Goal: Navigation & Orientation: Find specific page/section

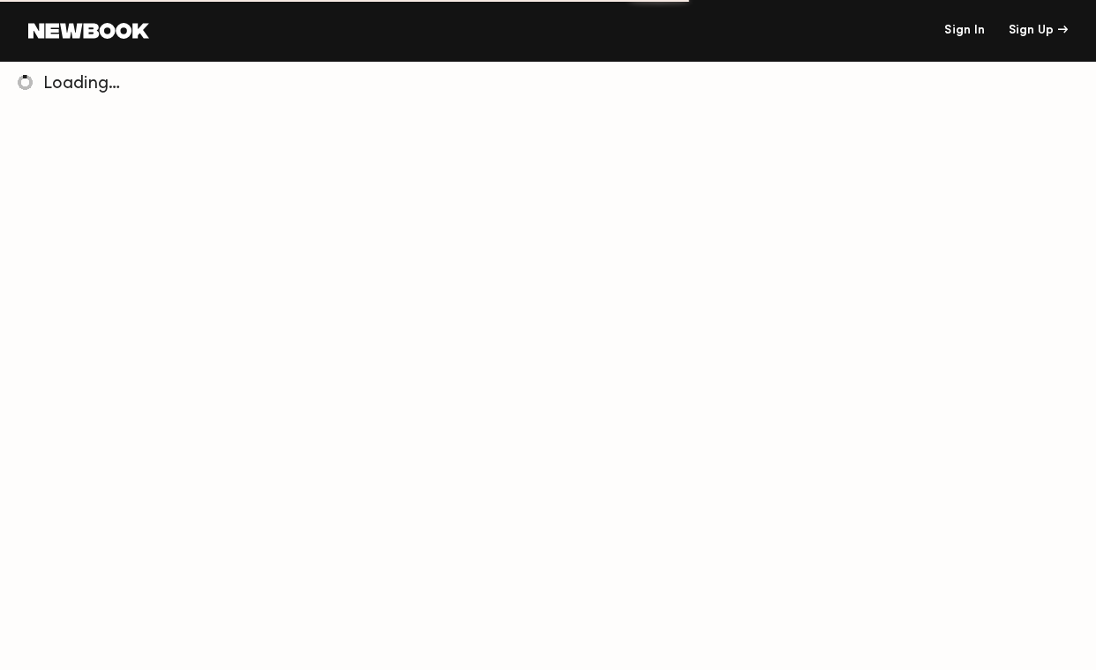
click at [967, 30] on link "Sign In" at bounding box center [964, 31] width 41 height 12
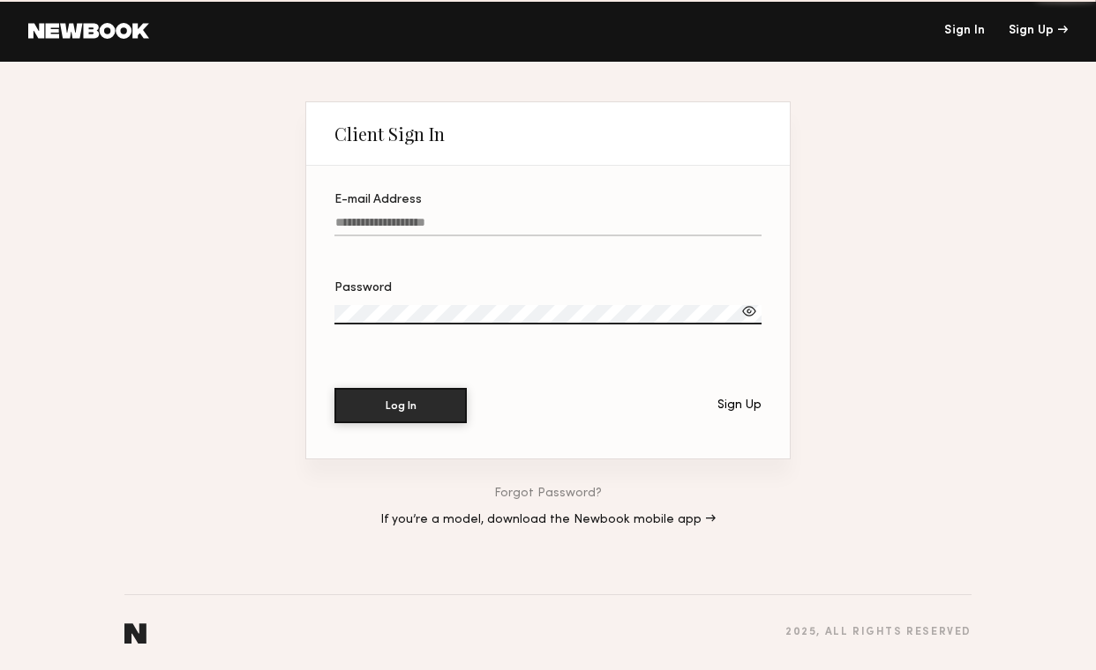
type input "**********"
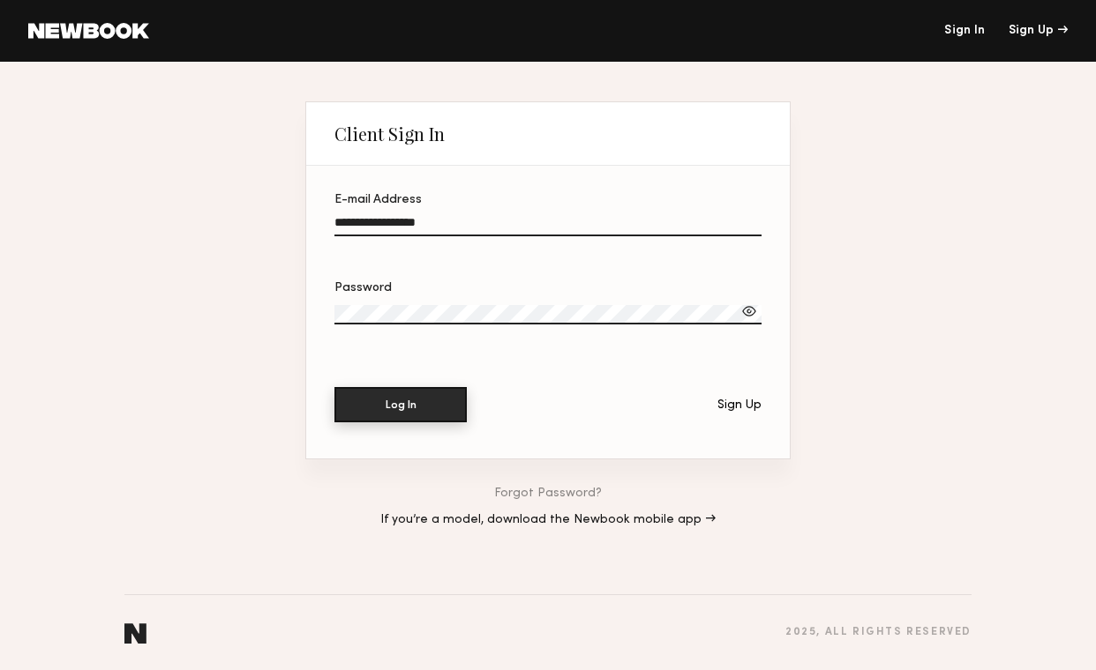
click at [420, 405] on button "Log In" at bounding box center [400, 404] width 132 height 35
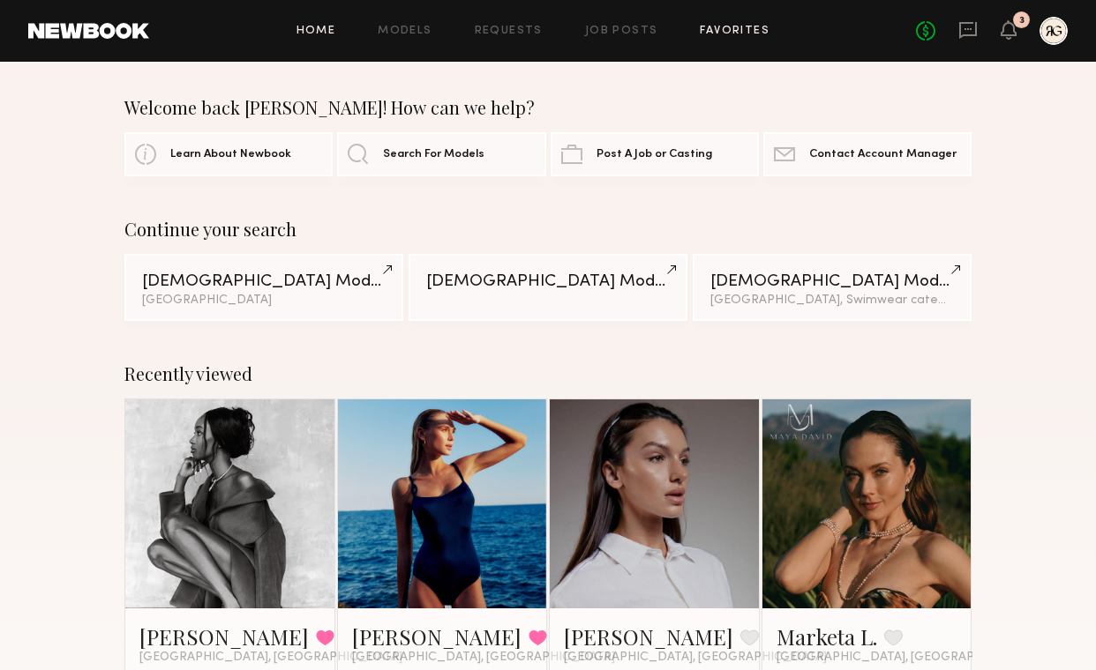
click at [722, 26] on link "Favorites" at bounding box center [735, 31] width 70 height 11
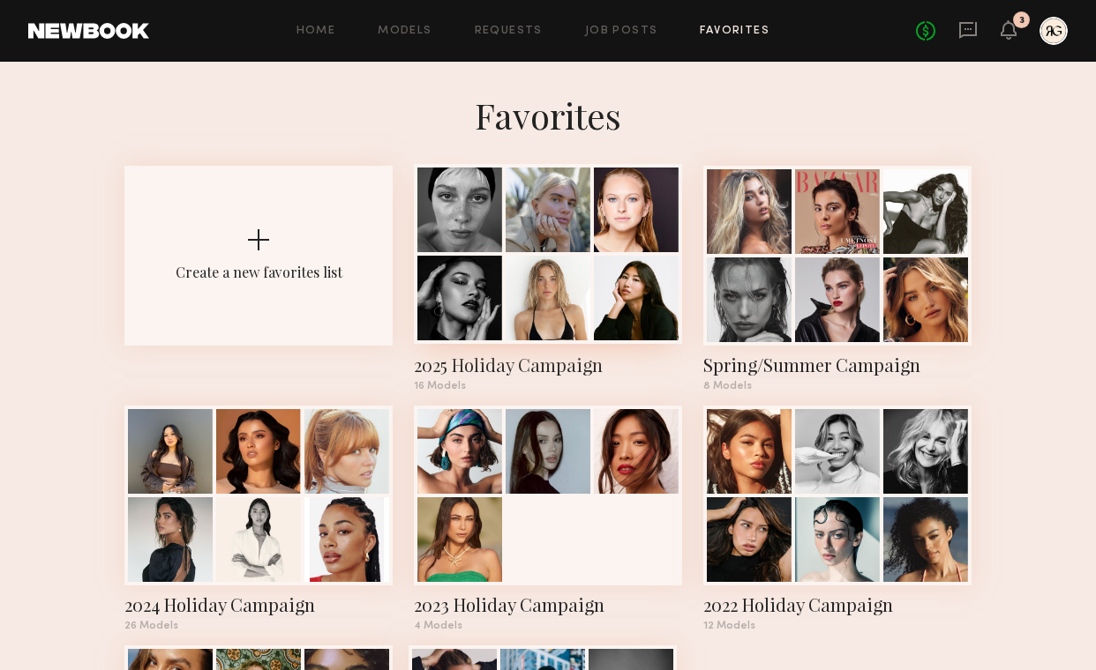
click at [558, 271] on div at bounding box center [547, 298] width 85 height 85
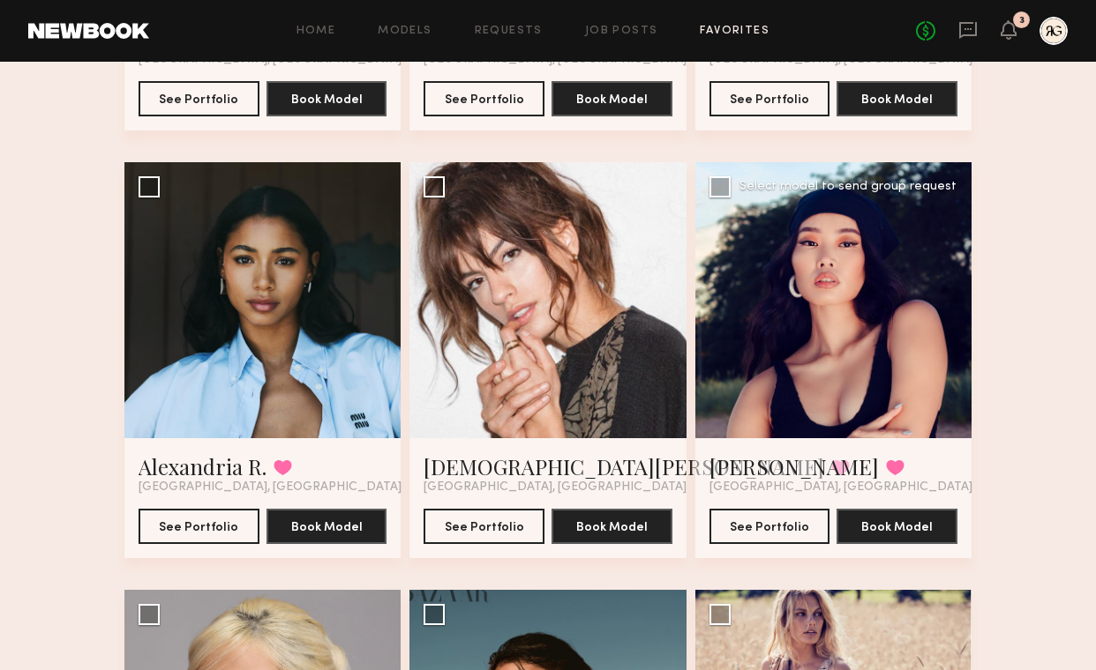
scroll to position [896, 0]
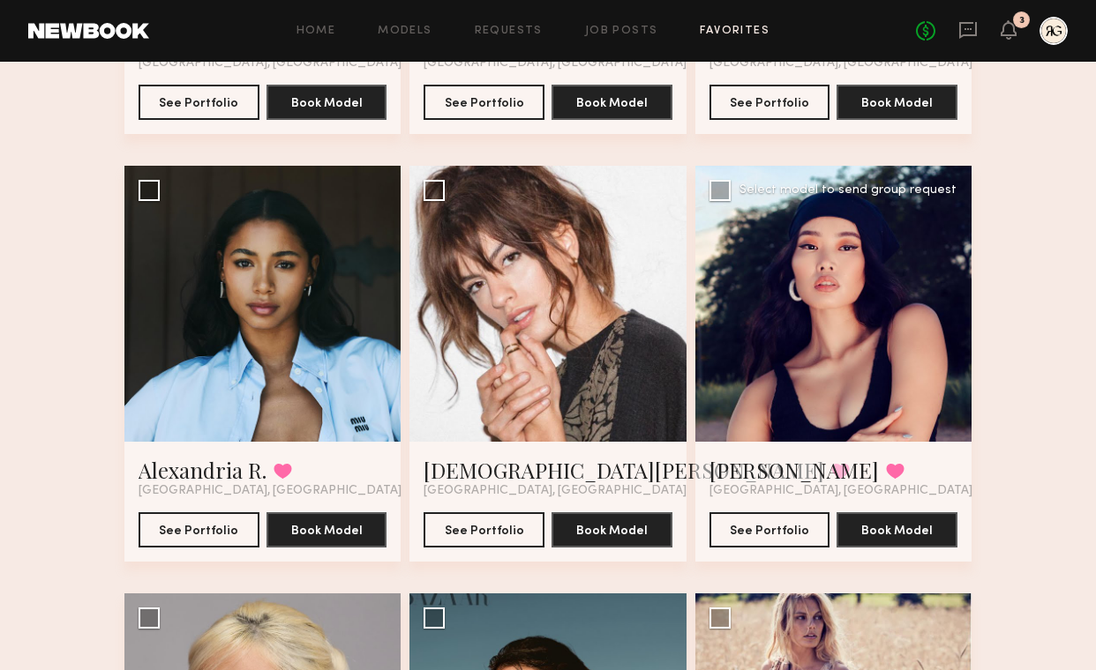
click at [864, 370] on div at bounding box center [833, 304] width 276 height 276
click at [848, 380] on div at bounding box center [833, 304] width 276 height 276
click at [768, 533] on button "See Portfolio" at bounding box center [769, 529] width 121 height 35
